Goal: Transaction & Acquisition: Purchase product/service

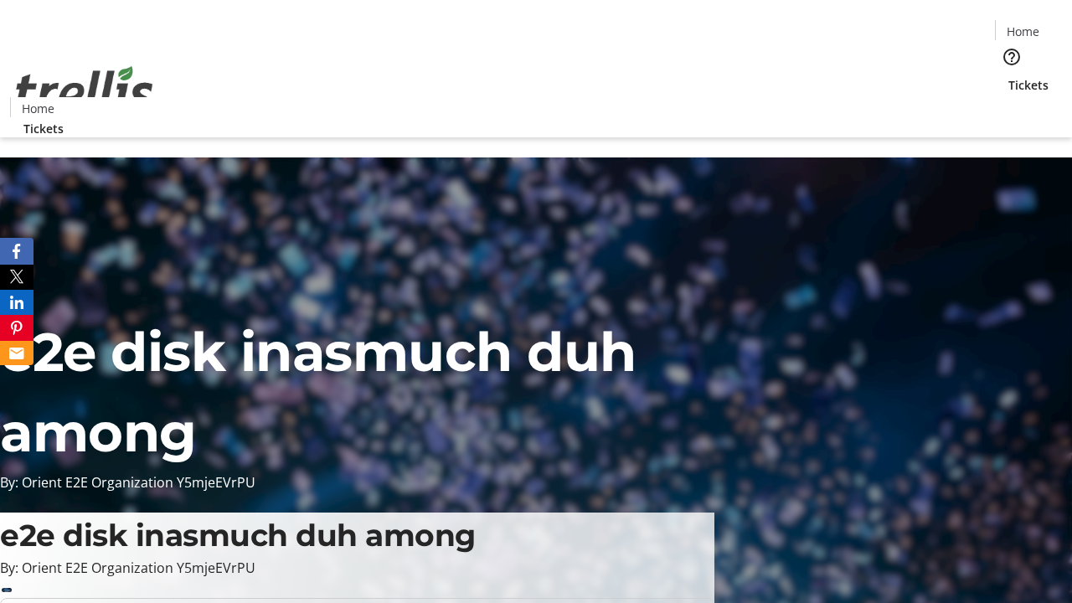
click at [1008, 76] on span "Tickets" at bounding box center [1028, 85] width 40 height 18
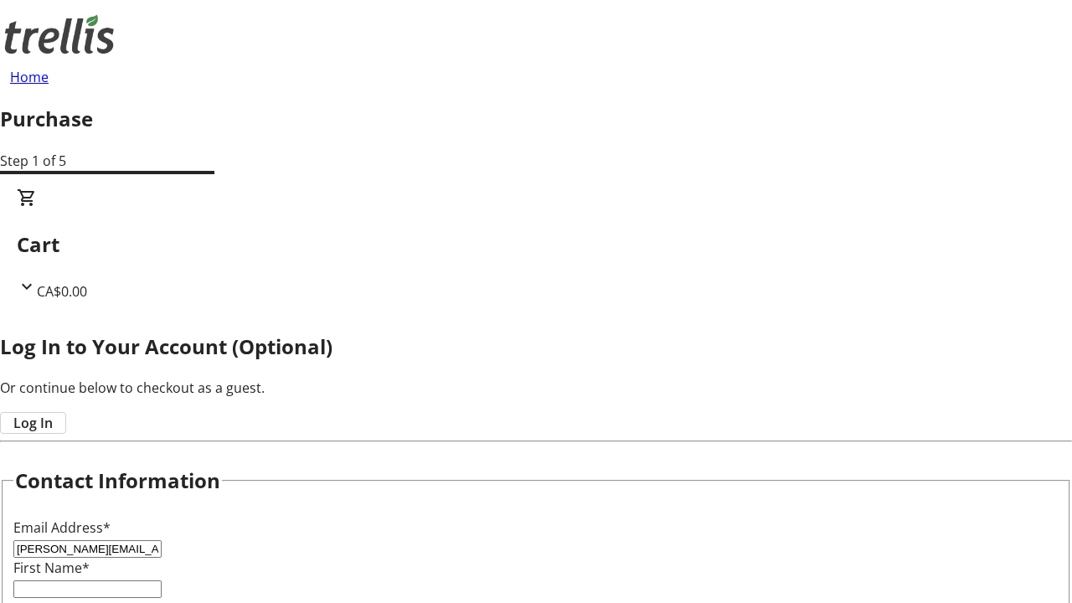
type input "[PERSON_NAME][EMAIL_ADDRESS][PERSON_NAME][DOMAIN_NAME]"
type input "[PERSON_NAME]"
